Goal: Task Accomplishment & Management: Manage account settings

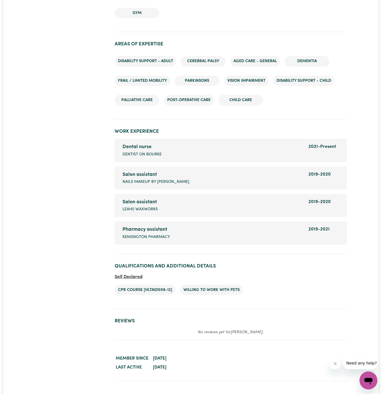
scroll to position [781, 0]
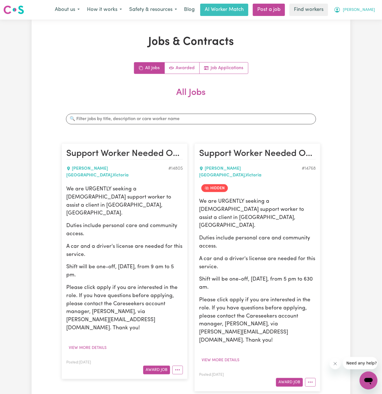
click at [366, 10] on button "Hadi" at bounding box center [354, 10] width 48 height 12
click at [368, 28] on link "Logout" at bounding box center [356, 32] width 44 height 11
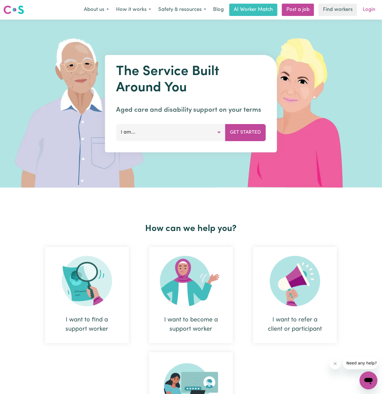
click at [370, 7] on link "Login" at bounding box center [369, 10] width 19 height 12
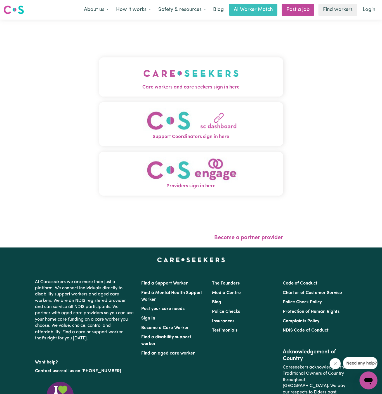
click at [219, 73] on img "Care workers and care seekers sign in here" at bounding box center [191, 73] width 95 height 21
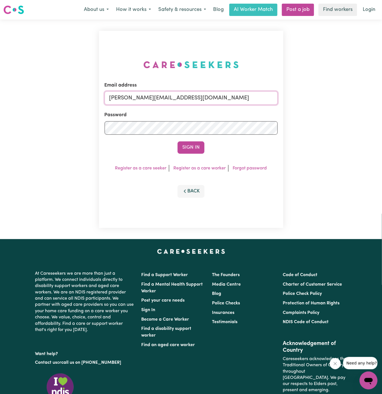
click at [222, 102] on input "dyan@careseekers.com.au" at bounding box center [191, 97] width 173 height 13
drag, startPoint x: 139, startPoint y: 99, endPoint x: 415, endPoint y: 99, distance: 276.7
click at [382, 99] on html "Menu About us How it works Safety & resources Blog AI Worker Match Post a job F…" at bounding box center [191, 240] width 382 height 480
click at [197, 118] on div "Password" at bounding box center [191, 122] width 173 height 23
click at [197, 141] on button "Sign In" at bounding box center [191, 147] width 27 height 12
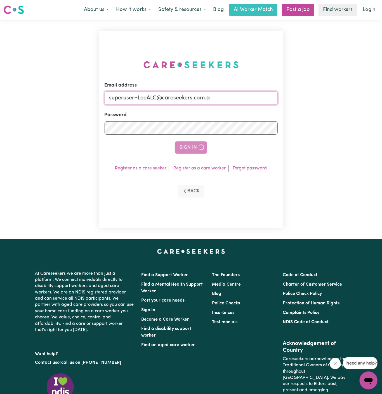
click at [224, 100] on input "superuser~LeeALC@careseekers.com.a" at bounding box center [191, 97] width 173 height 13
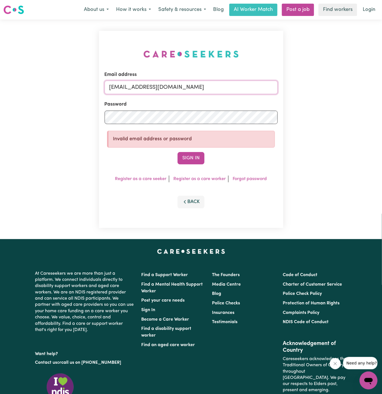
type input "superuser~LeeALC@careseekers.com.au"
click at [178, 152] on button "Sign In" at bounding box center [191, 158] width 27 height 12
